Goal: Information Seeking & Learning: Learn about a topic

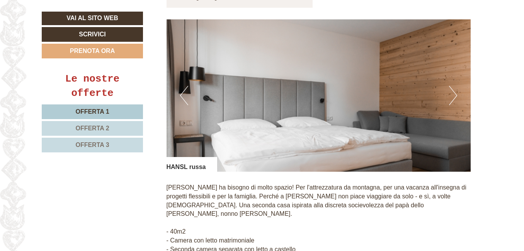
scroll to position [594, 0]
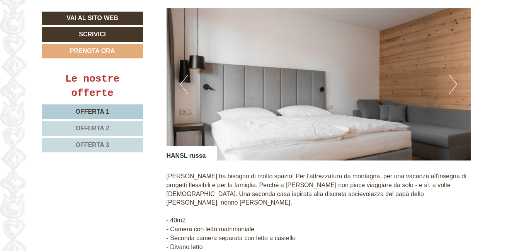
click at [456, 75] on button "Next" at bounding box center [453, 84] width 8 height 19
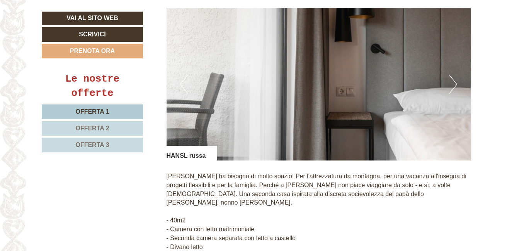
click at [456, 75] on button "Next" at bounding box center [453, 84] width 8 height 19
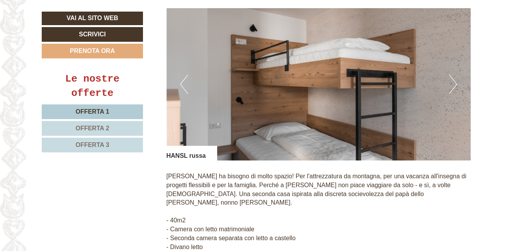
click at [186, 83] on button "Previous" at bounding box center [184, 84] width 8 height 19
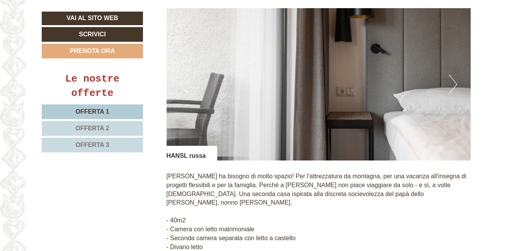
click at [450, 75] on button "Next" at bounding box center [453, 84] width 8 height 19
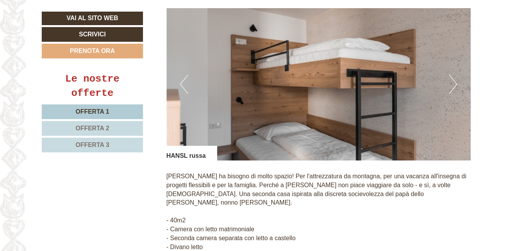
click at [450, 75] on button "Next" at bounding box center [453, 84] width 8 height 19
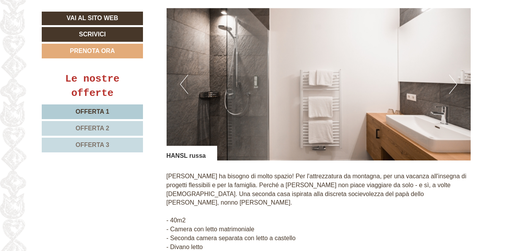
click at [456, 75] on button "Next" at bounding box center [453, 84] width 8 height 19
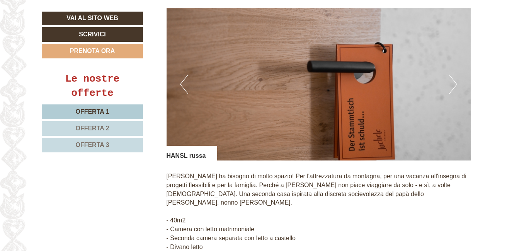
click at [456, 75] on button "Next" at bounding box center [453, 84] width 8 height 19
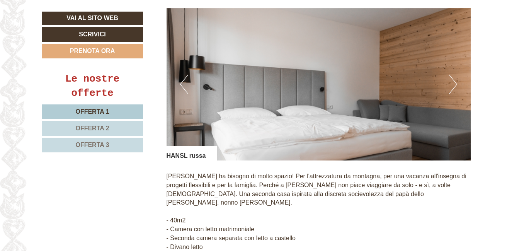
click at [453, 75] on button "Next" at bounding box center [453, 84] width 8 height 19
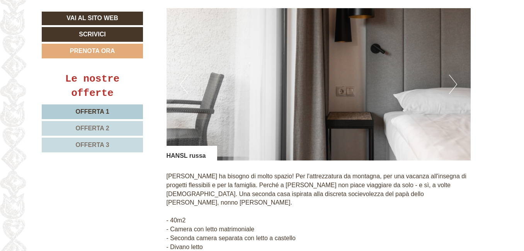
click at [453, 75] on button "Next" at bounding box center [453, 84] width 8 height 19
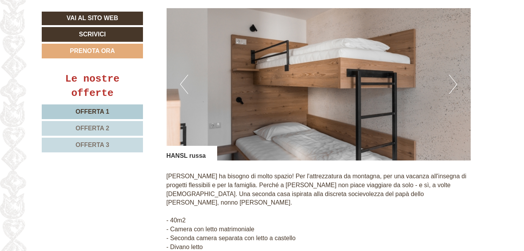
click at [95, 128] on span "Offerta 2" at bounding box center [92, 128] width 34 height 7
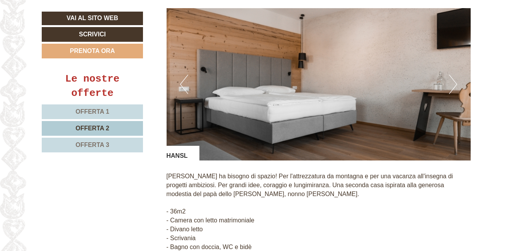
scroll to position [474, 0]
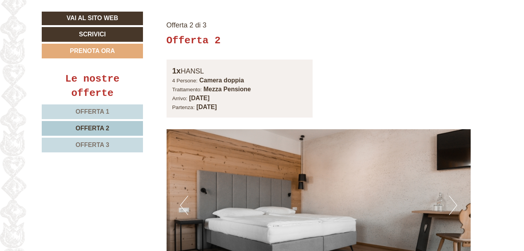
click at [126, 114] on link "Offerta 1" at bounding box center [92, 111] width 101 height 15
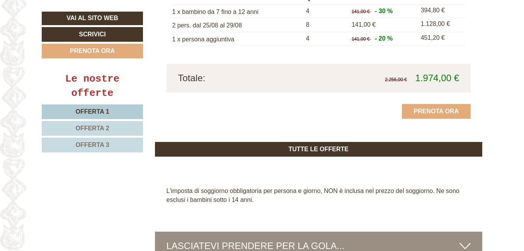
scroll to position [927, 0]
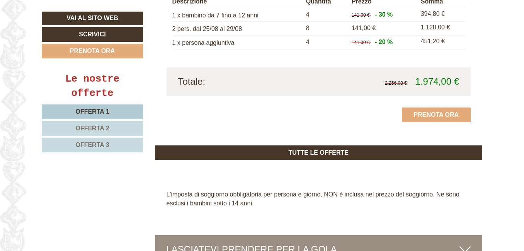
click at [106, 125] on span "Offerta 2" at bounding box center [92, 128] width 34 height 7
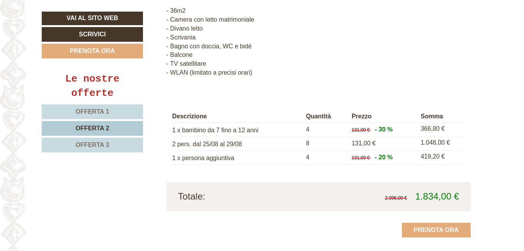
scroll to position [813, 0]
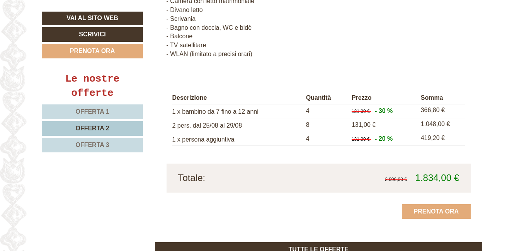
click at [107, 141] on link "Offerta 3" at bounding box center [92, 145] width 101 height 15
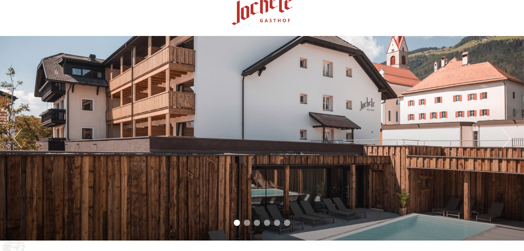
scroll to position [7, 0]
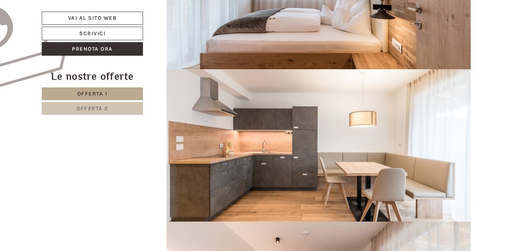
scroll to position [551, 0]
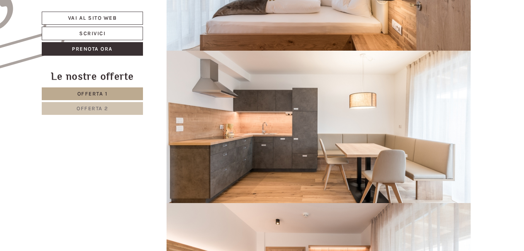
click at [111, 105] on link "Offerta 2" at bounding box center [92, 108] width 101 height 13
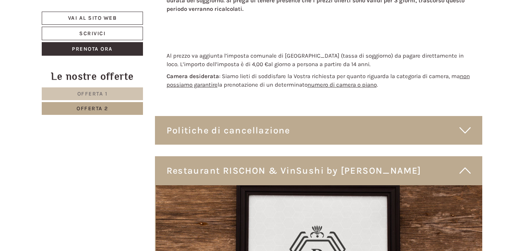
scroll to position [1090, 0]
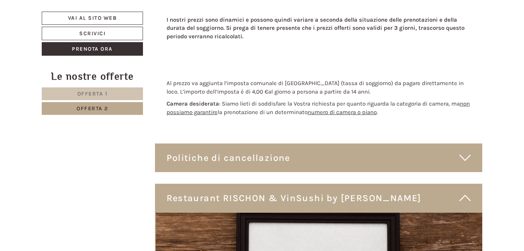
click at [109, 93] on link "Offerta 1" at bounding box center [92, 93] width 101 height 13
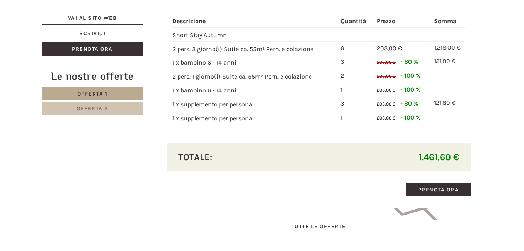
scroll to position [850, 0]
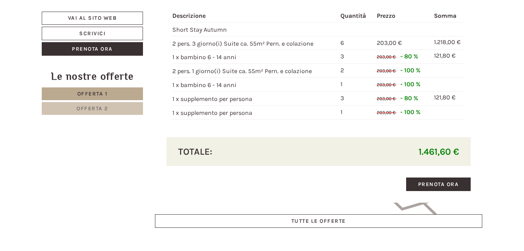
click at [98, 111] on span "Offerta 2" at bounding box center [92, 108] width 32 height 7
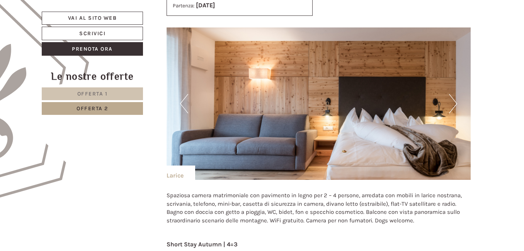
scroll to position [428, 0]
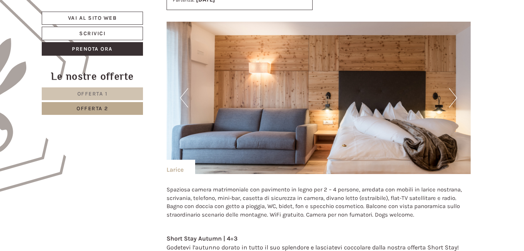
click at [453, 98] on button "Next" at bounding box center [453, 97] width 8 height 19
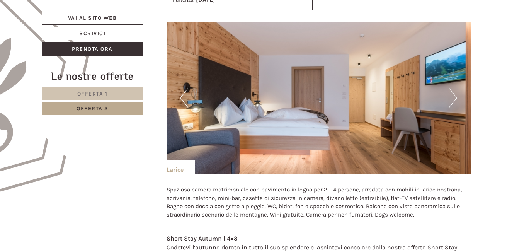
click at [453, 98] on button "Next" at bounding box center [453, 97] width 8 height 19
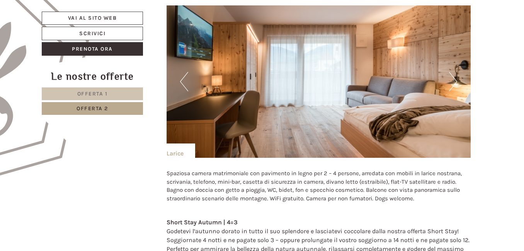
scroll to position [404, 0]
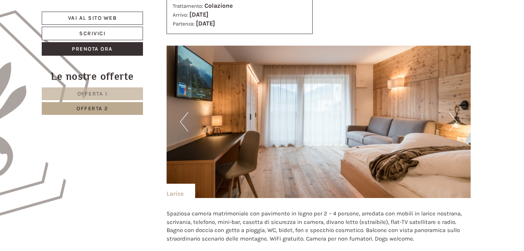
click at [453, 120] on button "Next" at bounding box center [453, 121] width 8 height 19
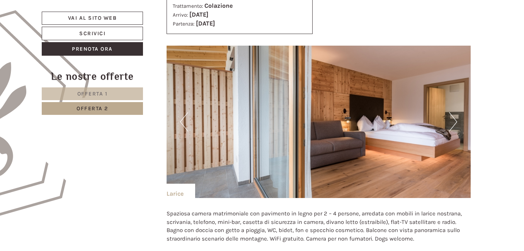
click at [453, 120] on button "Next" at bounding box center [453, 121] width 8 height 19
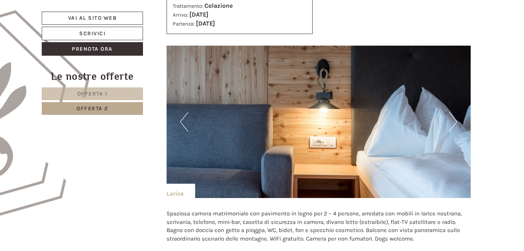
click at [453, 120] on button "Next" at bounding box center [453, 121] width 8 height 19
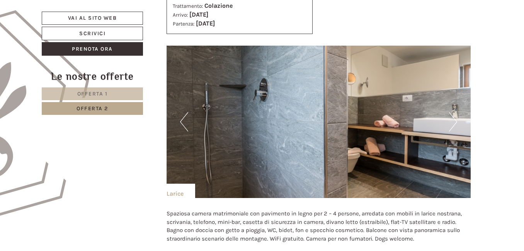
click at [184, 125] on button "Previous" at bounding box center [184, 121] width 8 height 19
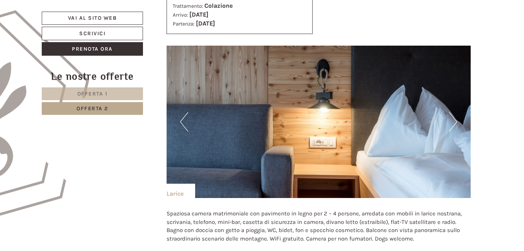
click at [184, 125] on button "Previous" at bounding box center [184, 121] width 8 height 19
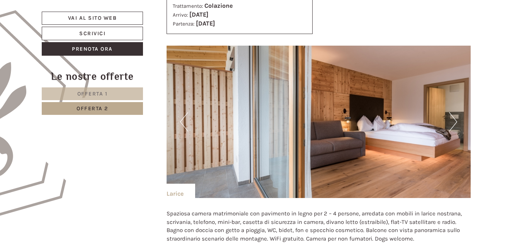
click at [184, 125] on button "Previous" at bounding box center [184, 121] width 8 height 19
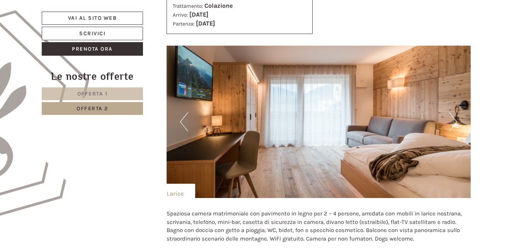
click at [453, 118] on button "Next" at bounding box center [453, 121] width 8 height 19
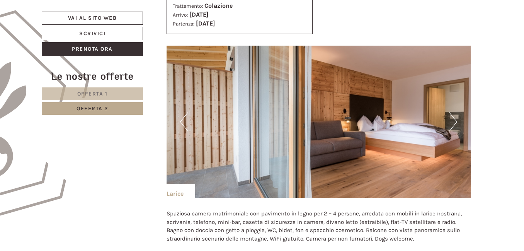
click at [453, 118] on button "Next" at bounding box center [453, 121] width 8 height 19
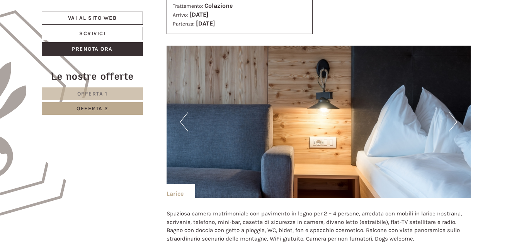
click at [453, 118] on button "Next" at bounding box center [453, 121] width 8 height 19
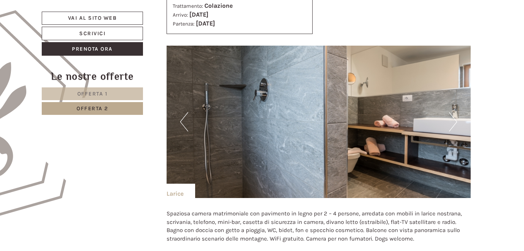
click at [453, 118] on button "Next" at bounding box center [453, 121] width 8 height 19
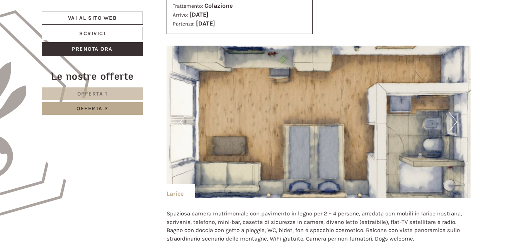
click at [92, 90] on link "Offerta 1" at bounding box center [92, 93] width 101 height 13
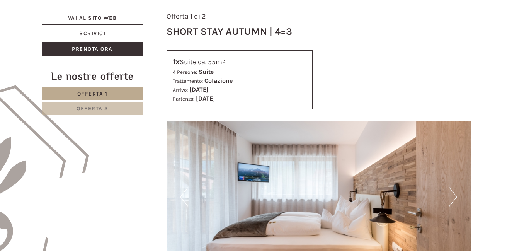
click at [455, 190] on button "Next" at bounding box center [453, 196] width 8 height 19
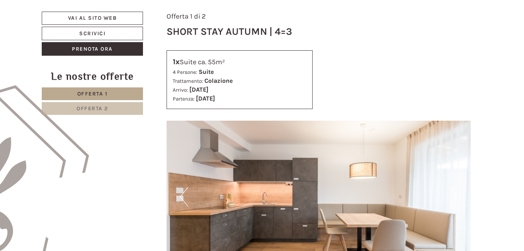
click at [455, 191] on button "Next" at bounding box center [453, 196] width 8 height 19
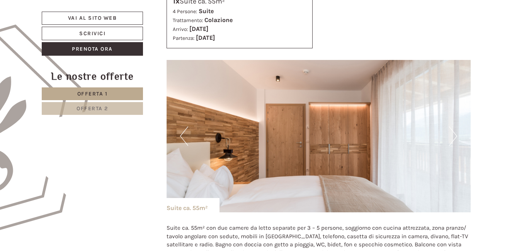
scroll to position [400, 0]
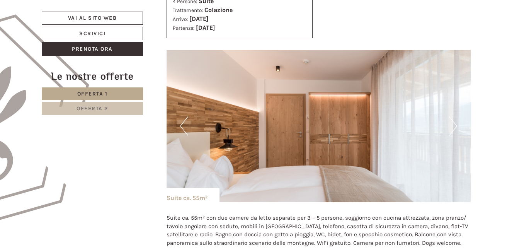
click at [453, 125] on button "Next" at bounding box center [453, 125] width 8 height 19
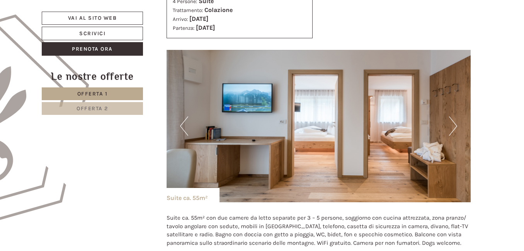
click at [459, 120] on img at bounding box center [318, 126] width 304 height 152
click at [455, 123] on button "Next" at bounding box center [453, 125] width 8 height 19
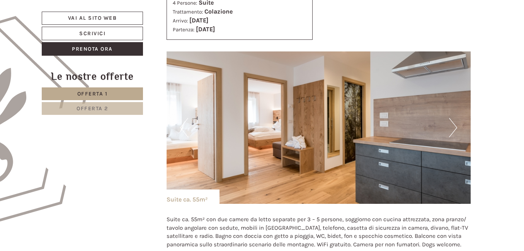
click at [88, 104] on link "Offerta 2" at bounding box center [92, 108] width 101 height 13
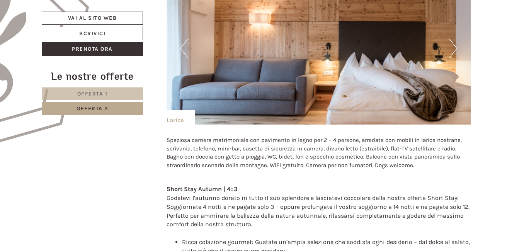
scroll to position [472, 0]
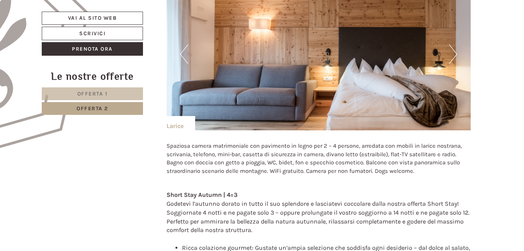
click at [455, 50] on button "Next" at bounding box center [453, 53] width 8 height 19
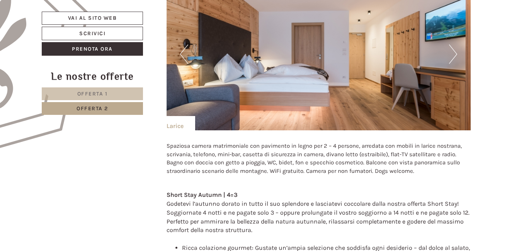
click at [455, 50] on button "Next" at bounding box center [453, 53] width 8 height 19
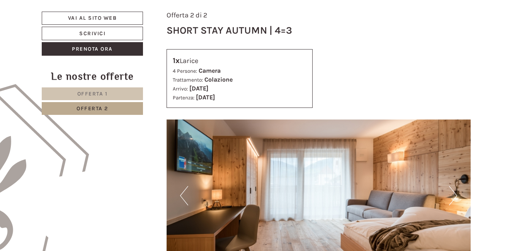
scroll to position [0, 0]
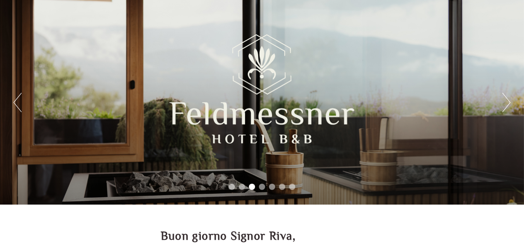
click at [271, 124] on div at bounding box center [262, 88] width 185 height 127
click at [261, 67] on div at bounding box center [262, 88] width 185 height 127
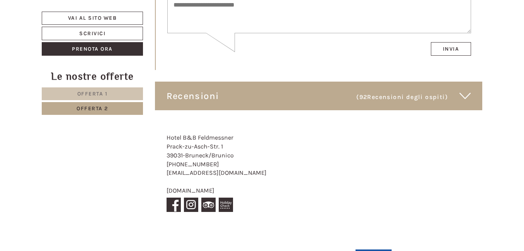
scroll to position [3430, 0]
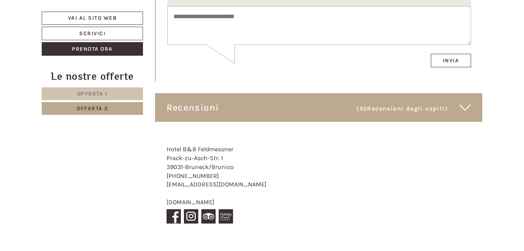
click at [448, 101] on span "(92 Recensioni degli ospiti )" at bounding box center [407, 107] width 103 height 13
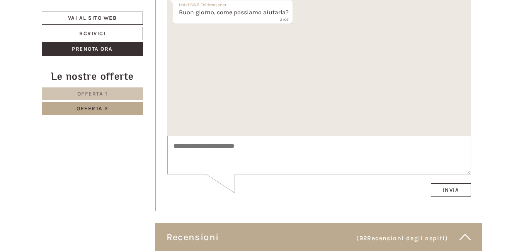
scroll to position [3276, 0]
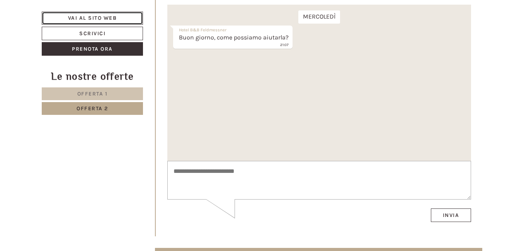
click at [69, 13] on link "Vai al sito web" at bounding box center [92, 18] width 101 height 13
